Goal: Information Seeking & Learning: Learn about a topic

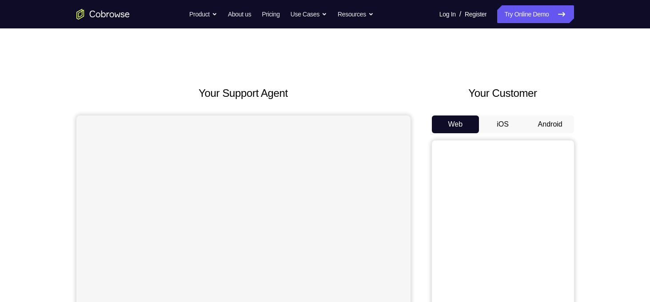
click at [492, 124] on button "iOS" at bounding box center [503, 125] width 48 height 18
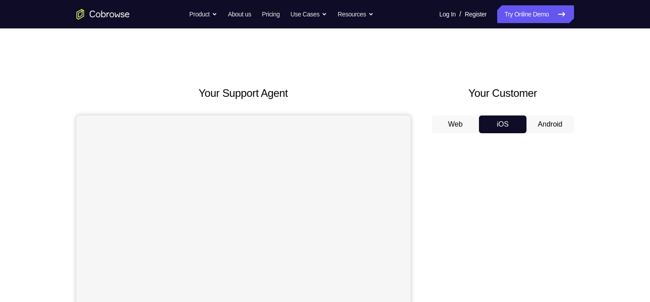
scroll to position [84, 0]
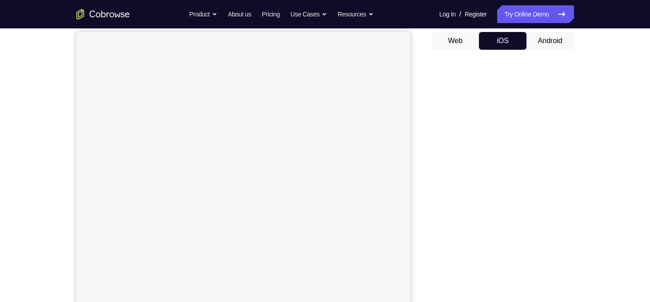
click at [550, 37] on button "Android" at bounding box center [551, 41] width 48 height 18
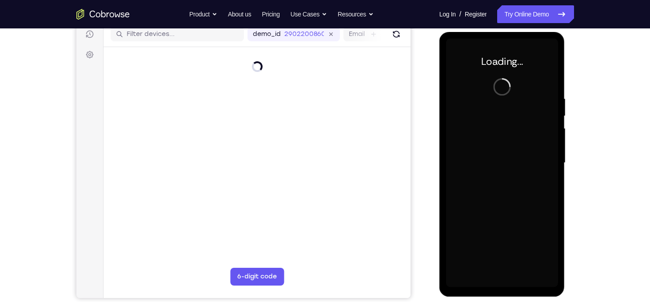
scroll to position [115, 0]
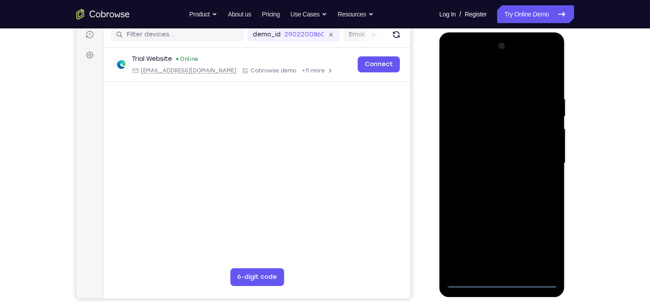
click at [502, 280] on div at bounding box center [502, 163] width 112 height 249
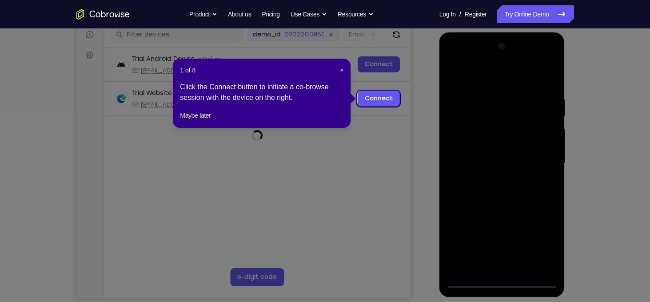
click at [541, 240] on icon at bounding box center [328, 151] width 657 height 302
click at [341, 70] on span "×" at bounding box center [342, 70] width 4 height 7
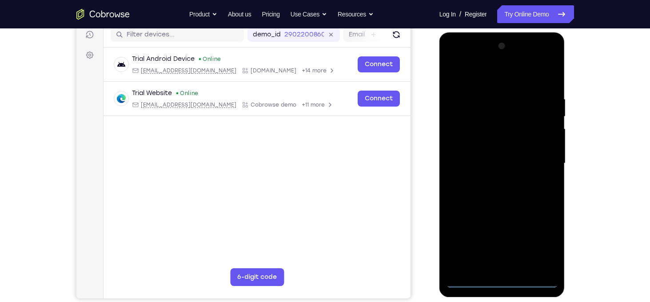
click at [536, 247] on div at bounding box center [502, 163] width 112 height 249
click at [491, 76] on div at bounding box center [502, 163] width 112 height 249
click at [537, 158] on div at bounding box center [502, 163] width 112 height 249
click at [513, 269] on div at bounding box center [502, 163] width 112 height 249
click at [482, 152] on div at bounding box center [502, 163] width 112 height 249
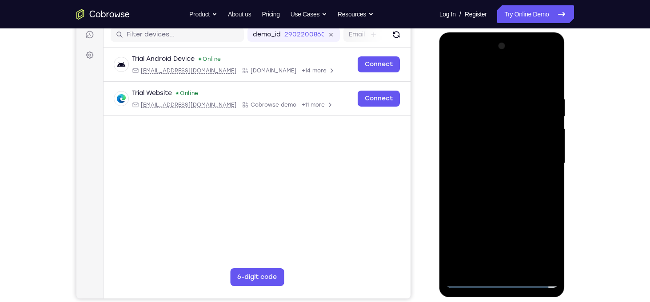
click at [486, 146] on div at bounding box center [502, 163] width 112 height 249
click at [493, 162] on div at bounding box center [502, 163] width 112 height 249
click at [502, 208] on div at bounding box center [502, 163] width 112 height 249
drag, startPoint x: 526, startPoint y: 202, endPoint x: 526, endPoint y: 153, distance: 48.9
click at [526, 153] on div at bounding box center [502, 163] width 112 height 249
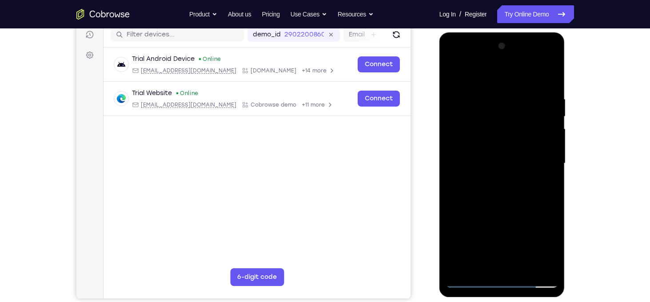
click at [527, 266] on div at bounding box center [502, 163] width 112 height 249
click at [500, 211] on div at bounding box center [502, 163] width 112 height 249
click at [505, 171] on div at bounding box center [502, 163] width 112 height 249
click at [471, 281] on div at bounding box center [502, 163] width 112 height 249
click at [497, 144] on div at bounding box center [502, 163] width 112 height 249
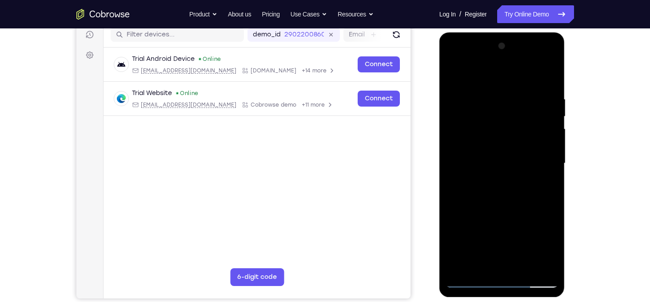
click at [498, 92] on div at bounding box center [502, 163] width 112 height 249
click at [523, 100] on div at bounding box center [502, 163] width 112 height 249
click at [550, 56] on div at bounding box center [502, 163] width 112 height 249
drag, startPoint x: 522, startPoint y: 138, endPoint x: 511, endPoint y: 120, distance: 21.6
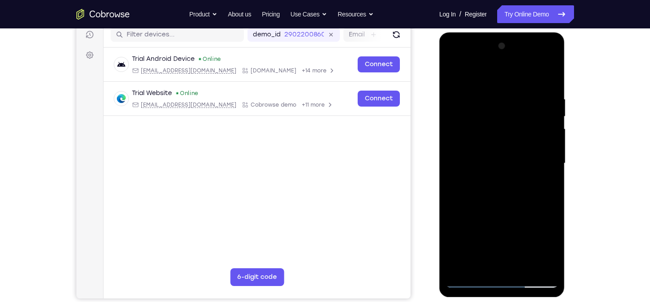
click at [511, 120] on div at bounding box center [502, 163] width 112 height 249
click at [455, 76] on div at bounding box center [502, 163] width 112 height 249
click at [521, 265] on div at bounding box center [502, 163] width 112 height 249
click at [505, 171] on div at bounding box center [502, 163] width 112 height 249
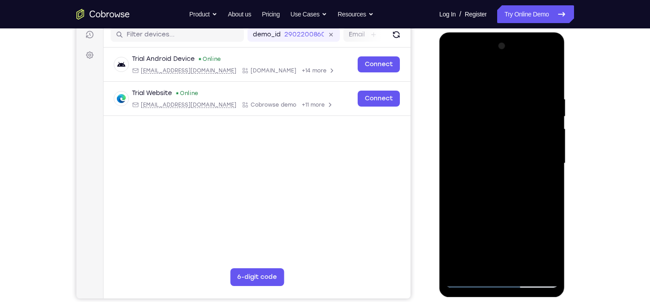
click at [452, 76] on div at bounding box center [502, 163] width 112 height 249
click at [457, 72] on div at bounding box center [502, 163] width 112 height 249
click at [552, 71] on div at bounding box center [502, 163] width 112 height 249
click at [507, 94] on div at bounding box center [502, 163] width 112 height 249
click at [480, 85] on div at bounding box center [502, 163] width 112 height 249
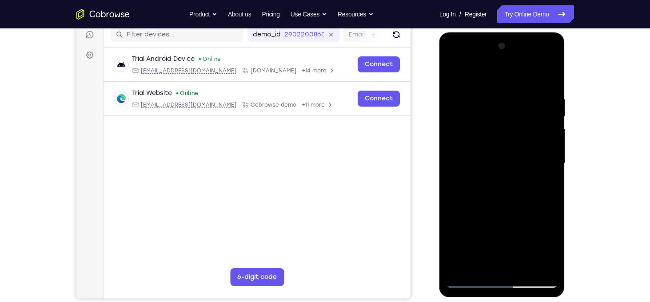
drag, startPoint x: 484, startPoint y: 156, endPoint x: 477, endPoint y: 102, distance: 53.9
click at [477, 102] on div at bounding box center [502, 163] width 112 height 249
drag, startPoint x: 491, startPoint y: 154, endPoint x: 488, endPoint y: 115, distance: 39.7
click at [488, 115] on div at bounding box center [502, 163] width 112 height 249
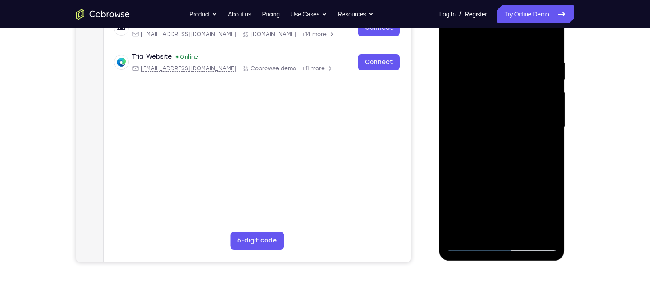
scroll to position [162, 0]
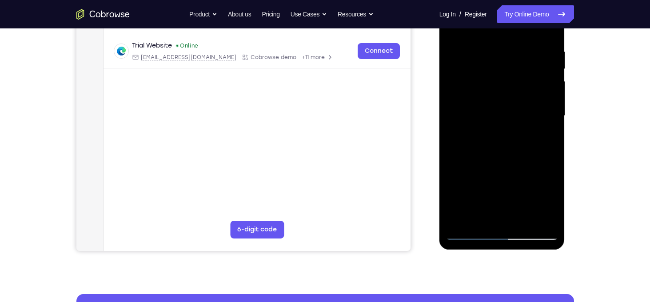
drag, startPoint x: 474, startPoint y: 87, endPoint x: 483, endPoint y: 173, distance: 86.7
click at [483, 173] on div at bounding box center [502, 116] width 112 height 249
click at [468, 233] on div at bounding box center [502, 116] width 112 height 249
click at [463, 221] on div at bounding box center [502, 116] width 112 height 249
click at [490, 47] on div at bounding box center [502, 116] width 112 height 249
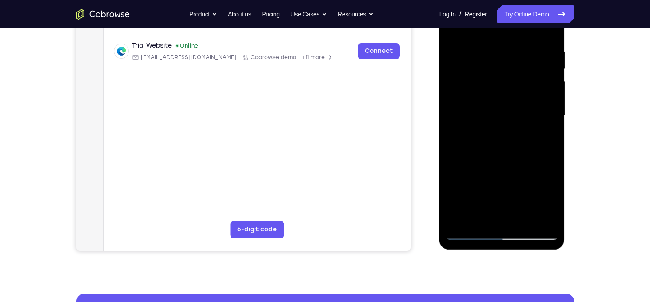
click at [548, 105] on div at bounding box center [502, 116] width 112 height 249
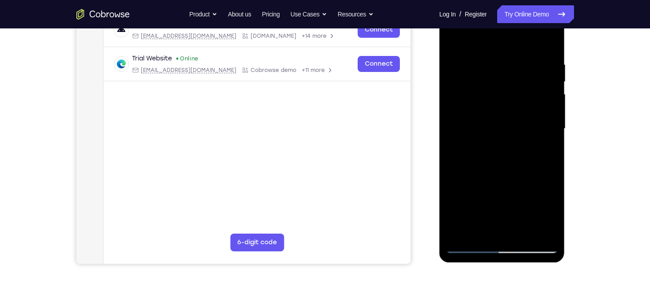
scroll to position [149, 0]
click at [541, 121] on div at bounding box center [502, 128] width 112 height 249
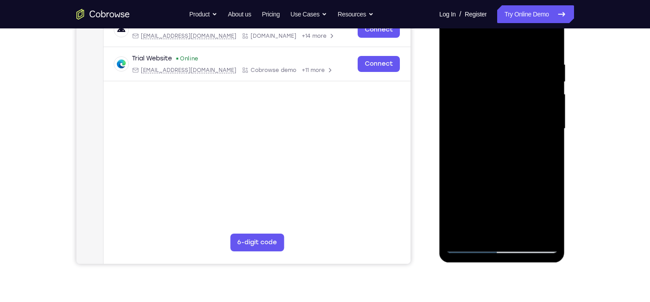
click at [541, 121] on div at bounding box center [502, 128] width 112 height 249
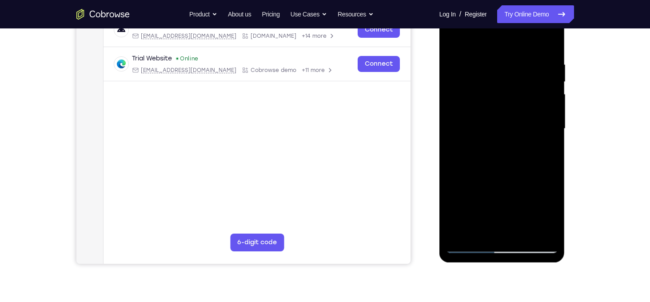
click at [541, 121] on div at bounding box center [502, 128] width 112 height 249
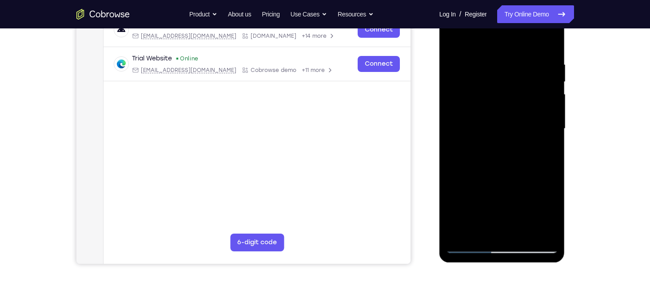
click at [541, 121] on div at bounding box center [502, 128] width 112 height 249
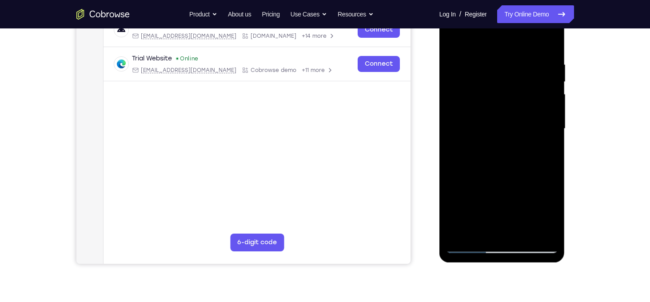
click at [541, 121] on div at bounding box center [502, 128] width 112 height 249
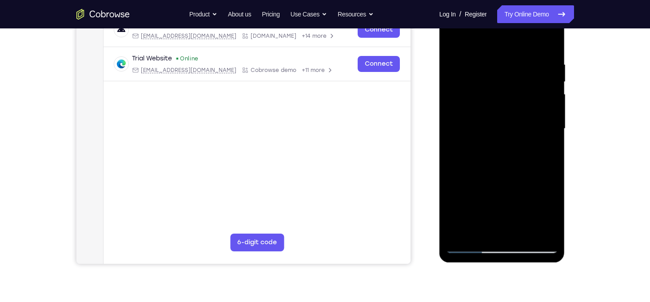
click at [541, 121] on div at bounding box center [502, 128] width 112 height 249
drag, startPoint x: 541, startPoint y: 121, endPoint x: 554, endPoint y: 73, distance: 49.7
click at [554, 73] on div at bounding box center [502, 128] width 112 height 249
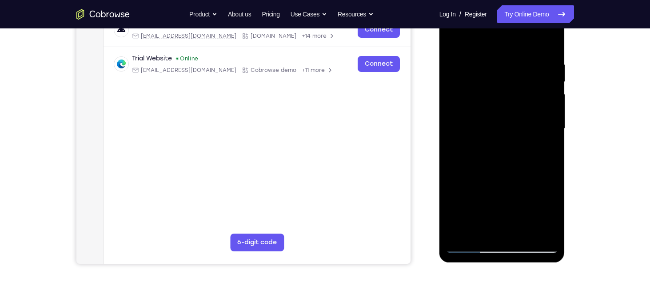
click at [547, 90] on div at bounding box center [502, 128] width 112 height 249
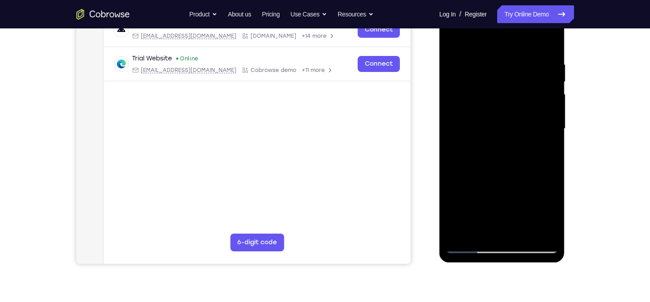
click at [547, 90] on div at bounding box center [502, 128] width 112 height 249
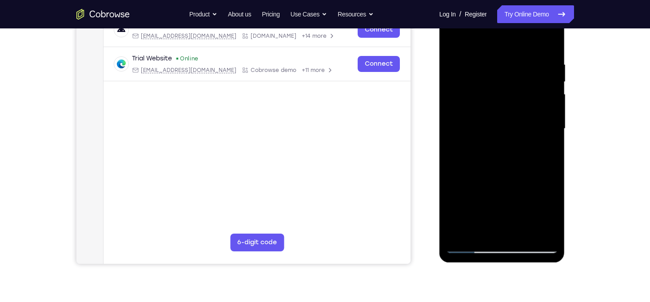
click at [547, 90] on div at bounding box center [502, 128] width 112 height 249
click at [548, 44] on div at bounding box center [502, 128] width 112 height 249
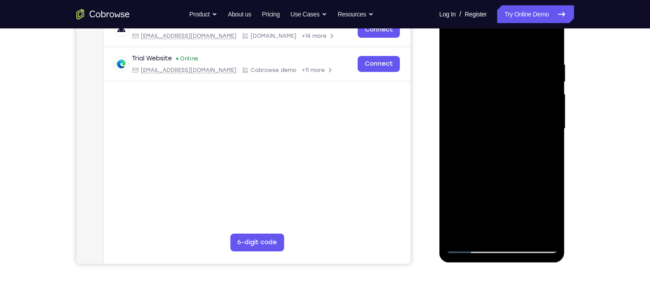
drag, startPoint x: 510, startPoint y: 208, endPoint x: 521, endPoint y: 103, distance: 105.4
click at [521, 103] on div at bounding box center [502, 128] width 112 height 249
drag, startPoint x: 517, startPoint y: 155, endPoint x: 509, endPoint y: 65, distance: 90.1
click at [509, 65] on div at bounding box center [502, 128] width 112 height 249
click at [477, 235] on div at bounding box center [502, 128] width 112 height 249
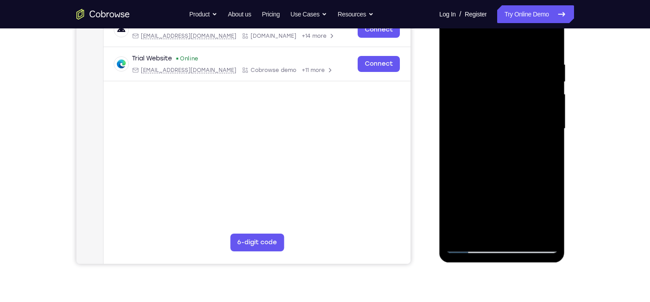
click at [490, 39] on div at bounding box center [502, 128] width 112 height 249
drag, startPoint x: 494, startPoint y: 124, endPoint x: 497, endPoint y: 49, distance: 74.3
click at [497, 49] on div at bounding box center [502, 128] width 112 height 249
drag, startPoint x: 494, startPoint y: 119, endPoint x: 494, endPoint y: 56, distance: 63.1
click at [494, 56] on div at bounding box center [502, 128] width 112 height 249
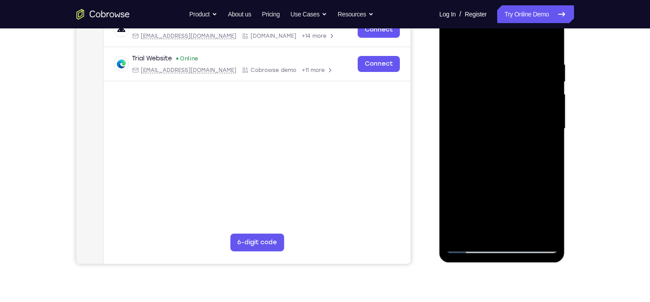
drag, startPoint x: 494, startPoint y: 56, endPoint x: 497, endPoint y: 170, distance: 113.8
click at [497, 170] on div at bounding box center [502, 128] width 112 height 249
click at [497, 51] on div at bounding box center [502, 128] width 112 height 249
click at [495, 118] on div at bounding box center [502, 128] width 112 height 249
click at [549, 115] on div at bounding box center [502, 128] width 112 height 249
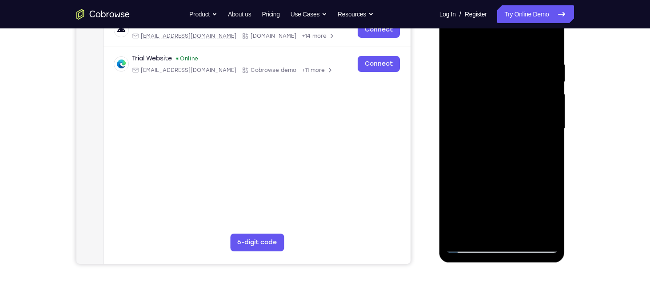
click at [549, 115] on div at bounding box center [502, 128] width 112 height 249
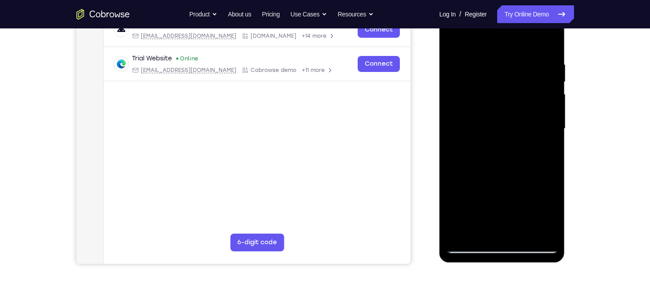
click at [549, 115] on div at bounding box center [502, 128] width 112 height 249
drag, startPoint x: 521, startPoint y: 105, endPoint x: 521, endPoint y: 116, distance: 10.3
click at [521, 116] on div at bounding box center [502, 128] width 112 height 249
click at [546, 96] on div at bounding box center [502, 128] width 112 height 249
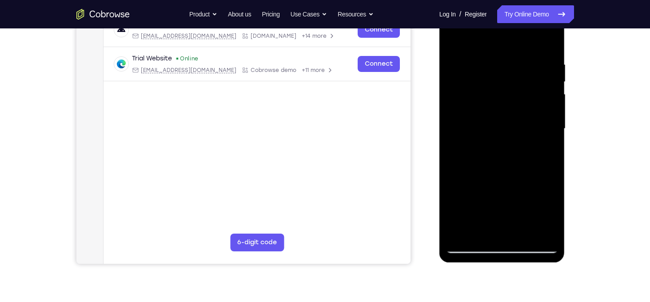
click at [546, 96] on div at bounding box center [502, 128] width 112 height 249
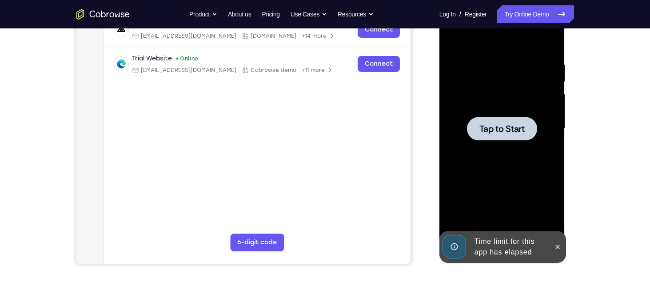
click at [527, 132] on div at bounding box center [502, 129] width 70 height 24
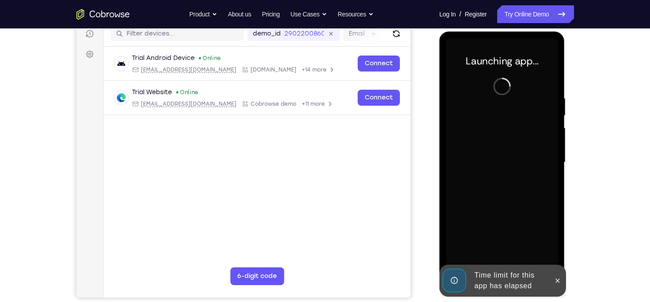
scroll to position [114, 0]
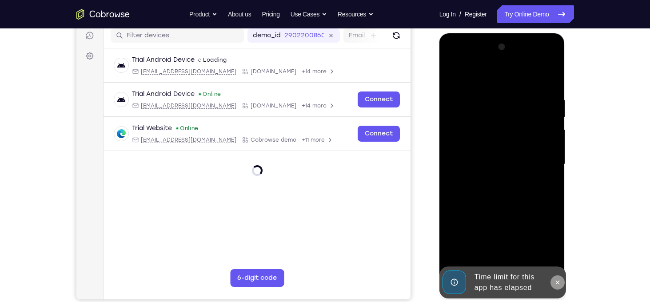
click at [556, 285] on icon at bounding box center [557, 282] width 7 height 7
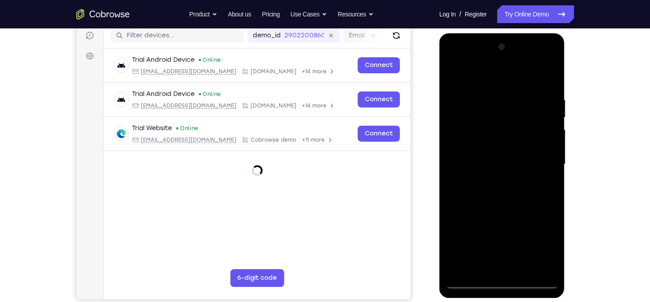
click at [500, 284] on div at bounding box center [502, 164] width 112 height 249
click at [538, 238] on div at bounding box center [502, 164] width 112 height 249
click at [486, 80] on div at bounding box center [502, 164] width 112 height 249
click at [541, 158] on div at bounding box center [502, 164] width 112 height 249
click at [489, 181] on div at bounding box center [502, 164] width 112 height 249
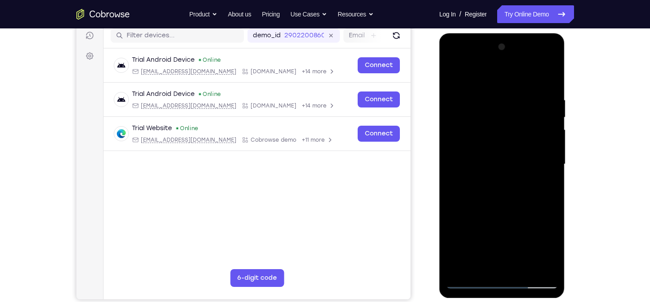
click at [499, 154] on div at bounding box center [502, 164] width 112 height 249
click at [506, 143] on div at bounding box center [502, 164] width 112 height 249
click at [502, 160] on div at bounding box center [502, 164] width 112 height 249
click at [477, 193] on div at bounding box center [502, 164] width 112 height 249
click at [484, 192] on div at bounding box center [502, 164] width 112 height 249
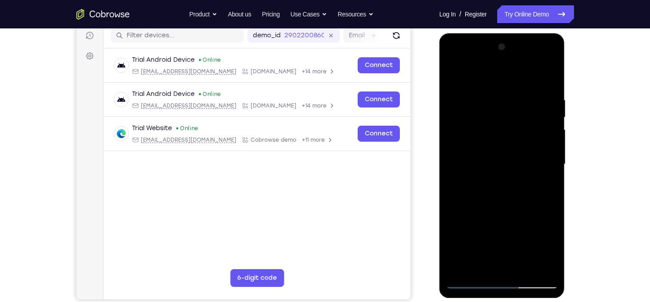
click at [507, 265] on div at bounding box center [502, 164] width 112 height 249
click at [547, 171] on div at bounding box center [502, 164] width 112 height 249
click at [550, 91] on div at bounding box center [502, 164] width 112 height 249
